Goal: Task Accomplishment & Management: Manage account settings

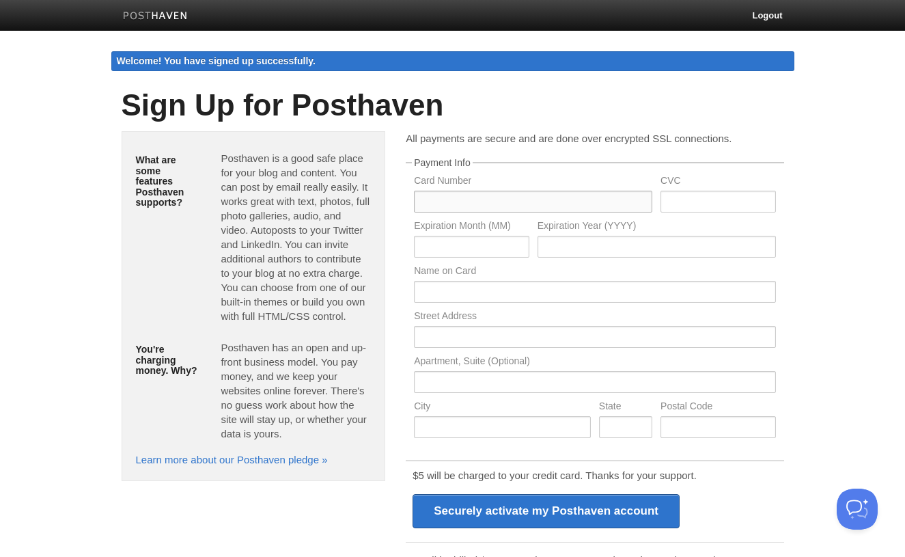
click at [481, 197] on input "text" at bounding box center [533, 202] width 238 height 22
type input "[CREDIT_CARD_NUMBER]"
type input "176"
type input "02"
type input "2027"
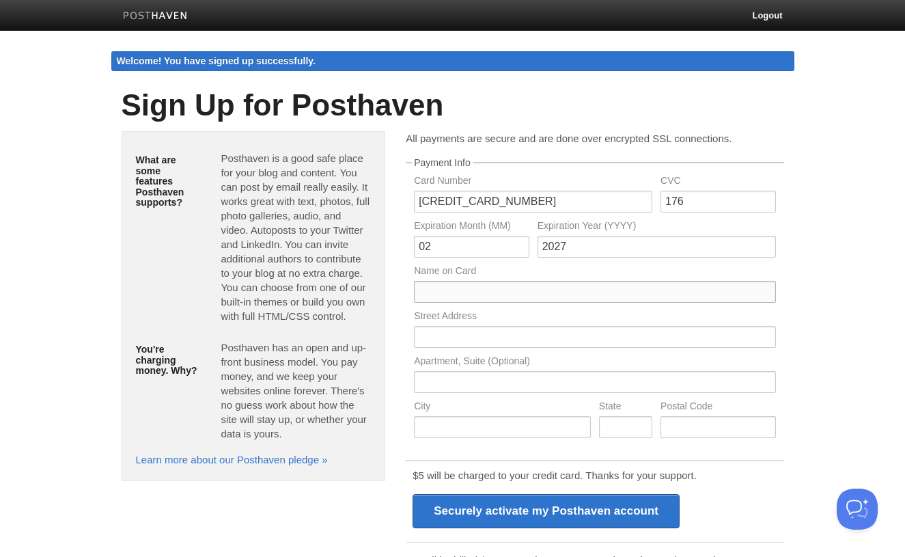
type input "[PERSON_NAME]"
click at [439, 337] on input "text" at bounding box center [594, 337] width 361 height 22
type input "3394 Streamside Dr"
type input "Greenwood"
type input "IN"
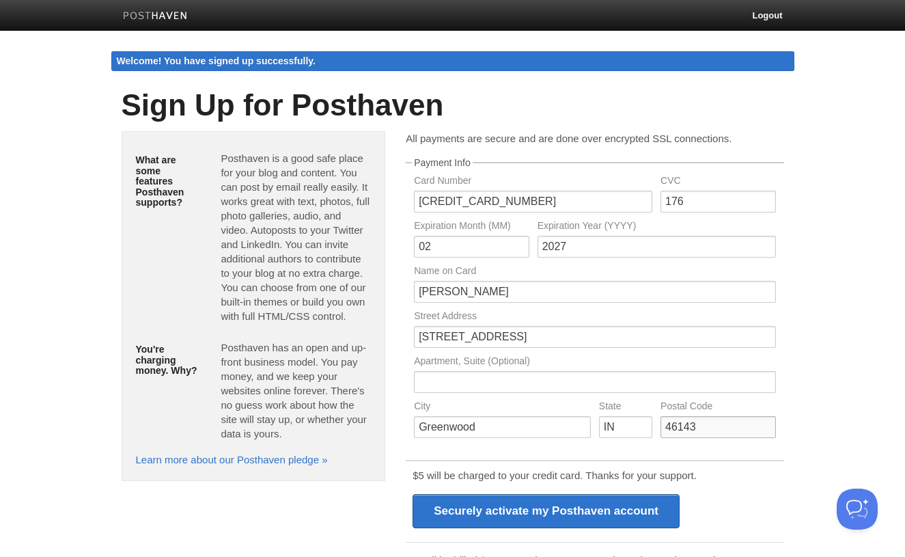
type input "46143"
click at [310, 530] on div "What are some features Posthaven supports? Posthaven is a good safe place for y…" at bounding box center [452, 403] width 683 height 545
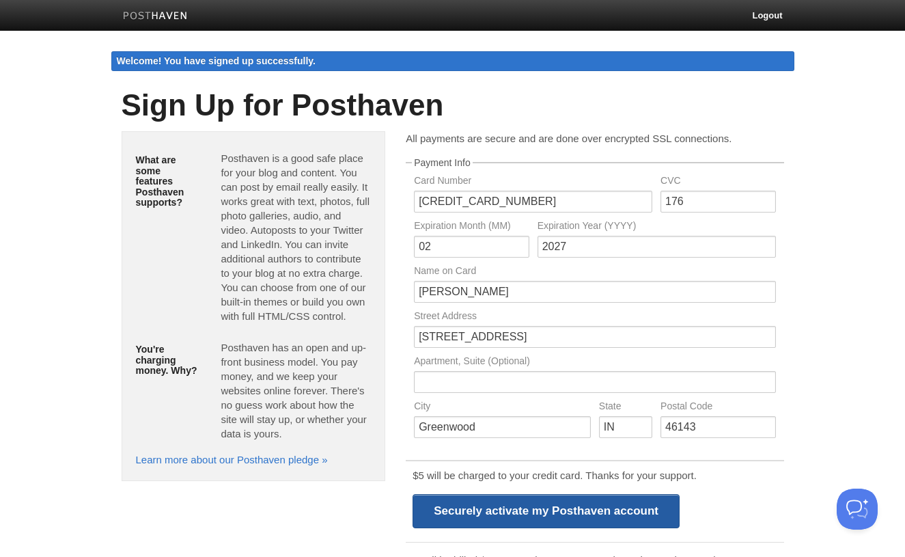
click at [453, 512] on input "Securely activate my Posthaven account" at bounding box center [546, 511] width 267 height 34
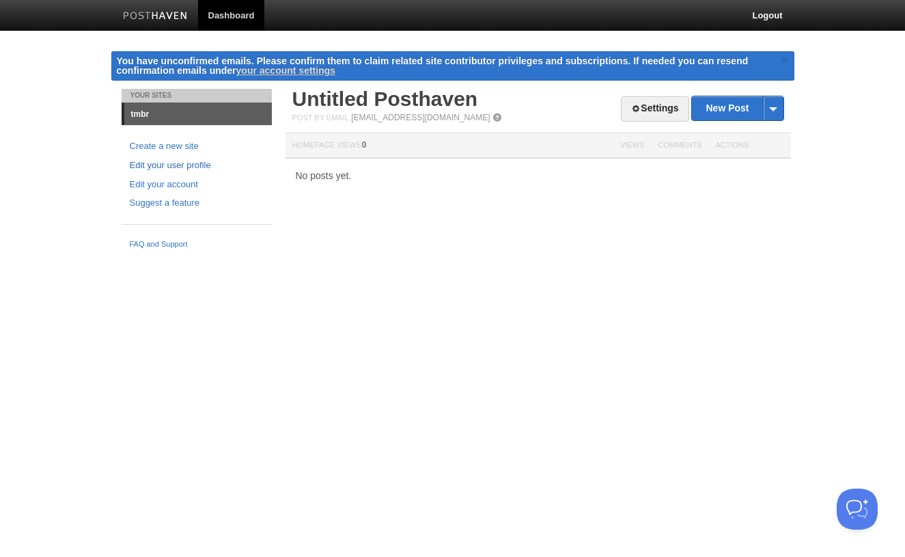
click at [174, 164] on link "Edit your user profile" at bounding box center [197, 166] width 134 height 14
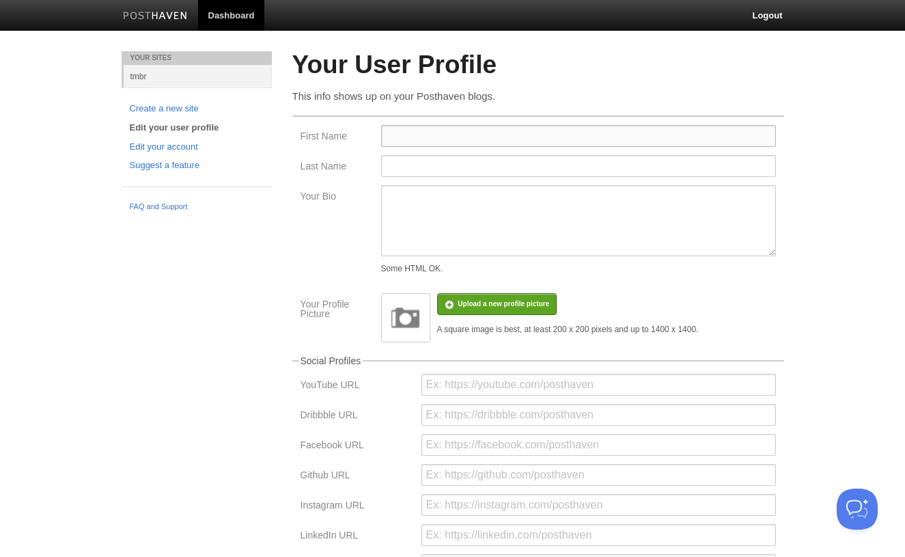
click at [395, 137] on input "First Name" at bounding box center [578, 136] width 395 height 22
type input "[PERSON_NAME]"
click at [195, 333] on div "Your Sites tmbr Create a new site Edit your user profile Edit your account Sugg…" at bounding box center [452, 432] width 683 height 763
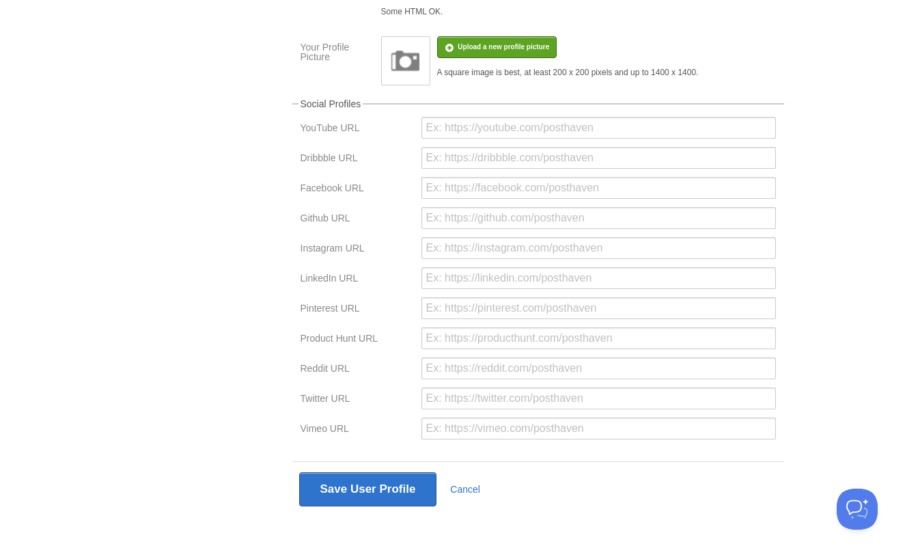
scroll to position [256, 0]
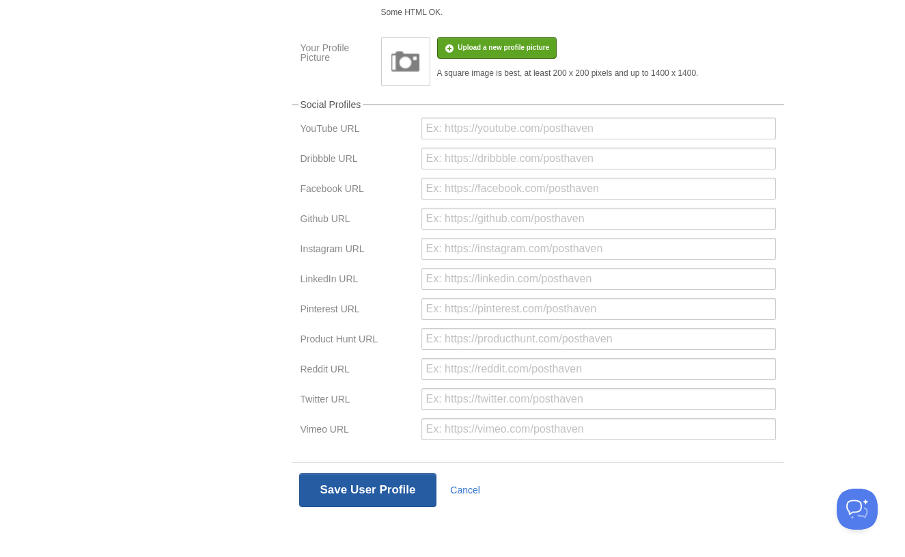
click at [326, 489] on button "Save User Profile" at bounding box center [368, 490] width 138 height 34
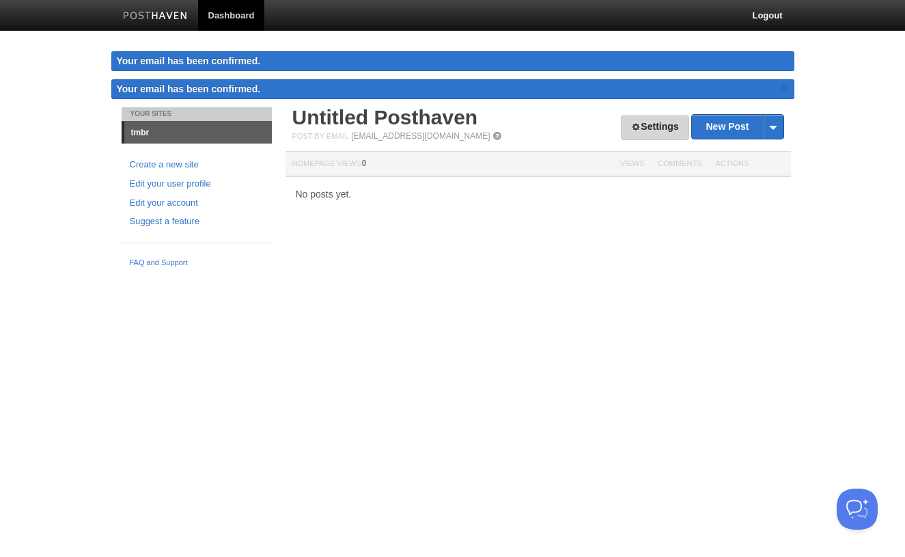
click at [678, 132] on link "Settings" at bounding box center [655, 127] width 68 height 25
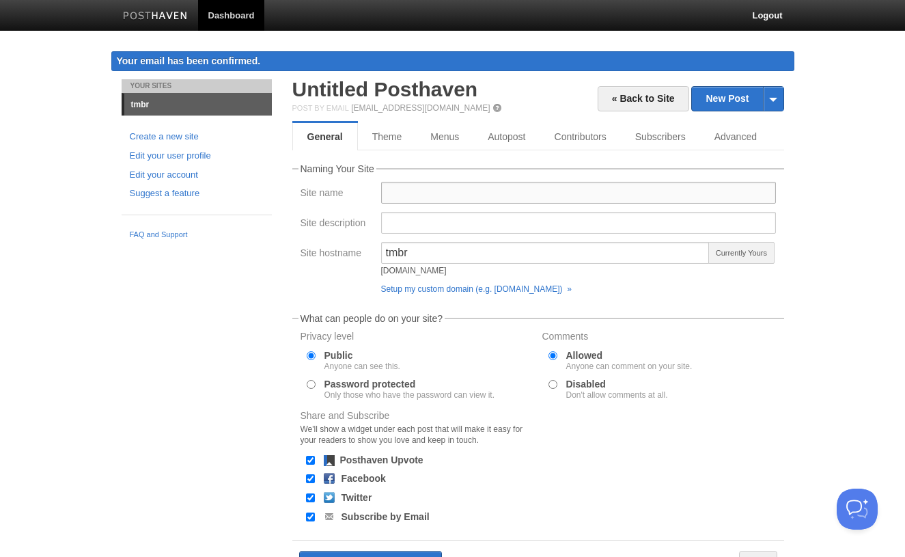
click at [527, 193] on input "Site name" at bounding box center [578, 193] width 395 height 22
type input "Tmbr"
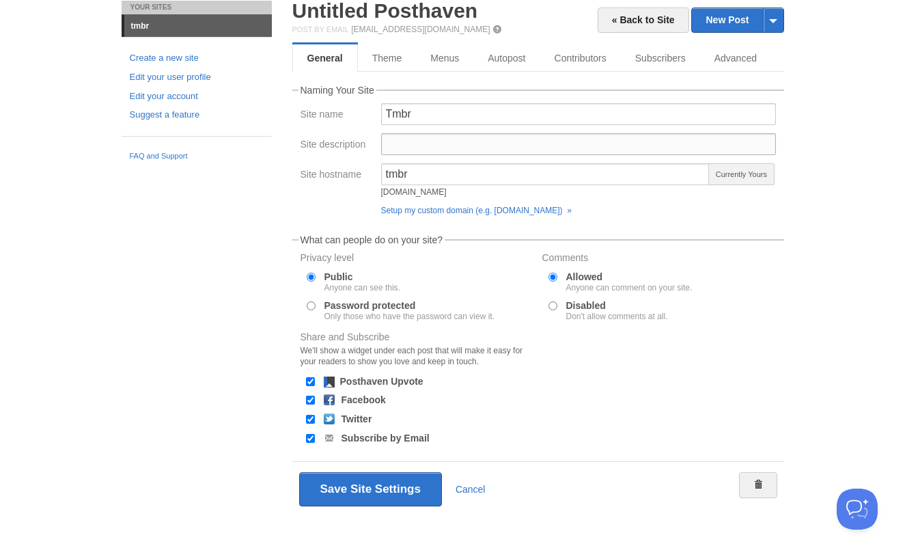
scroll to position [79, 0]
click at [391, 483] on button "Save Site Settings" at bounding box center [370, 489] width 143 height 34
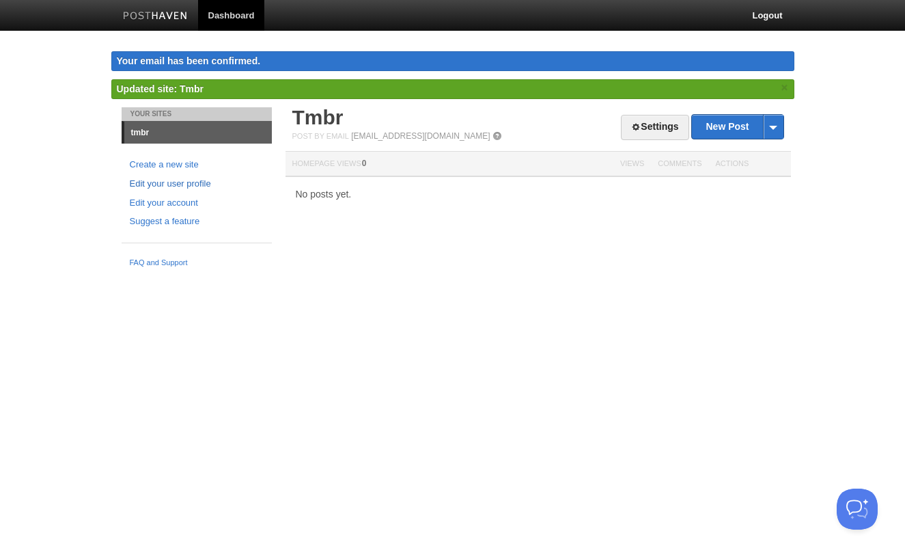
click at [171, 182] on link "Edit your user profile" at bounding box center [197, 184] width 134 height 14
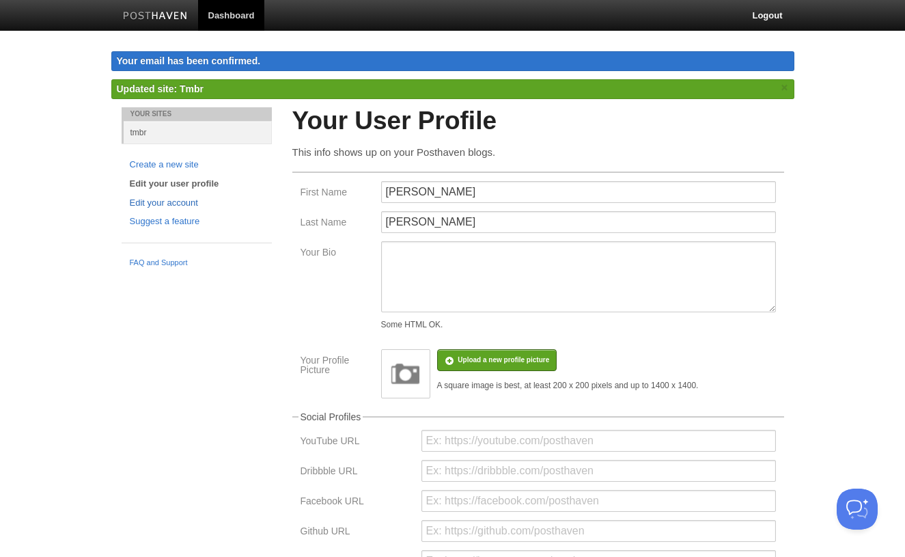
click at [171, 202] on link "Edit your account" at bounding box center [197, 203] width 134 height 14
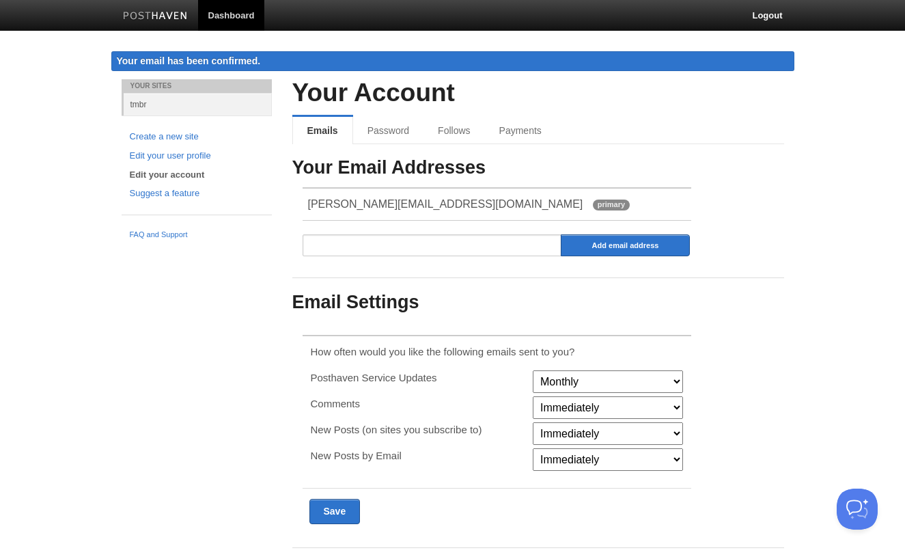
click at [143, 108] on link "tmbr" at bounding box center [198, 104] width 148 height 23
click at [137, 99] on link "tmbr" at bounding box center [198, 104] width 148 height 23
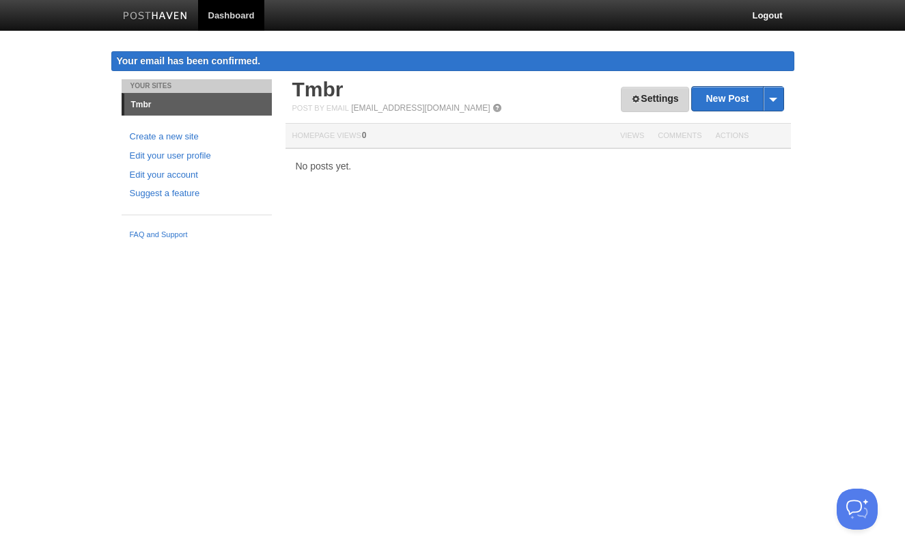
click at [659, 102] on link "Settings" at bounding box center [655, 99] width 68 height 25
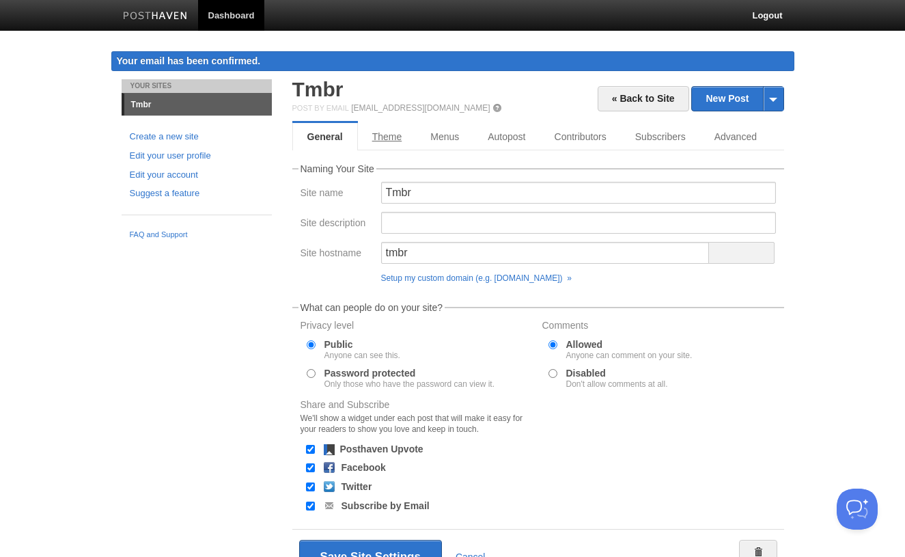
click at [392, 134] on link "Theme" at bounding box center [387, 136] width 59 height 27
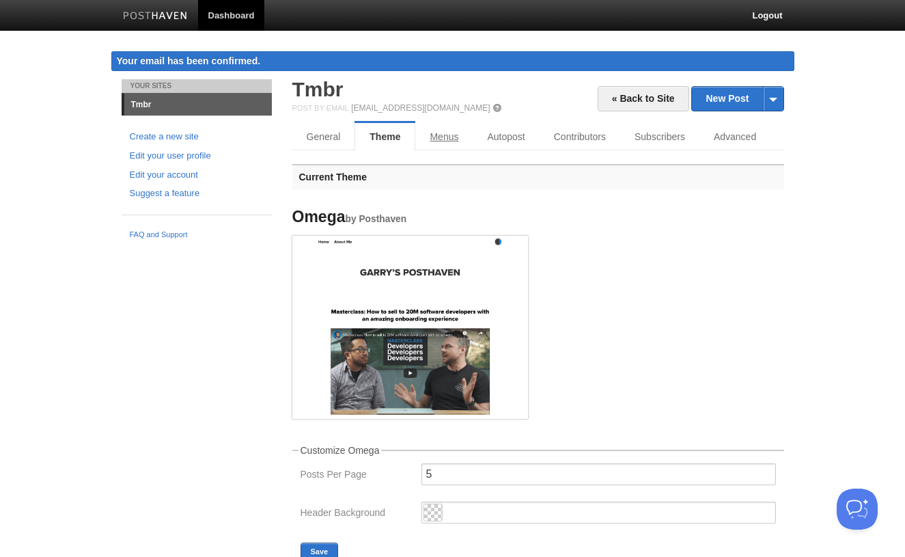
click at [445, 137] on link "Menus" at bounding box center [443, 136] width 57 height 27
